Goal: Navigation & Orientation: Go to known website

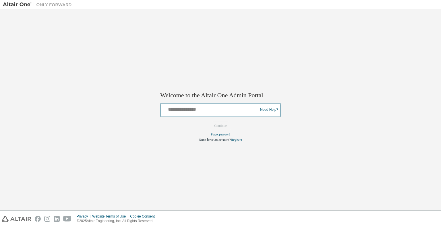
click at [174, 109] on input "text" at bounding box center [210, 108] width 94 height 8
type input "**********"
click at [217, 126] on button "Continue" at bounding box center [220, 125] width 25 height 9
